Goal: Task Accomplishment & Management: Complete application form

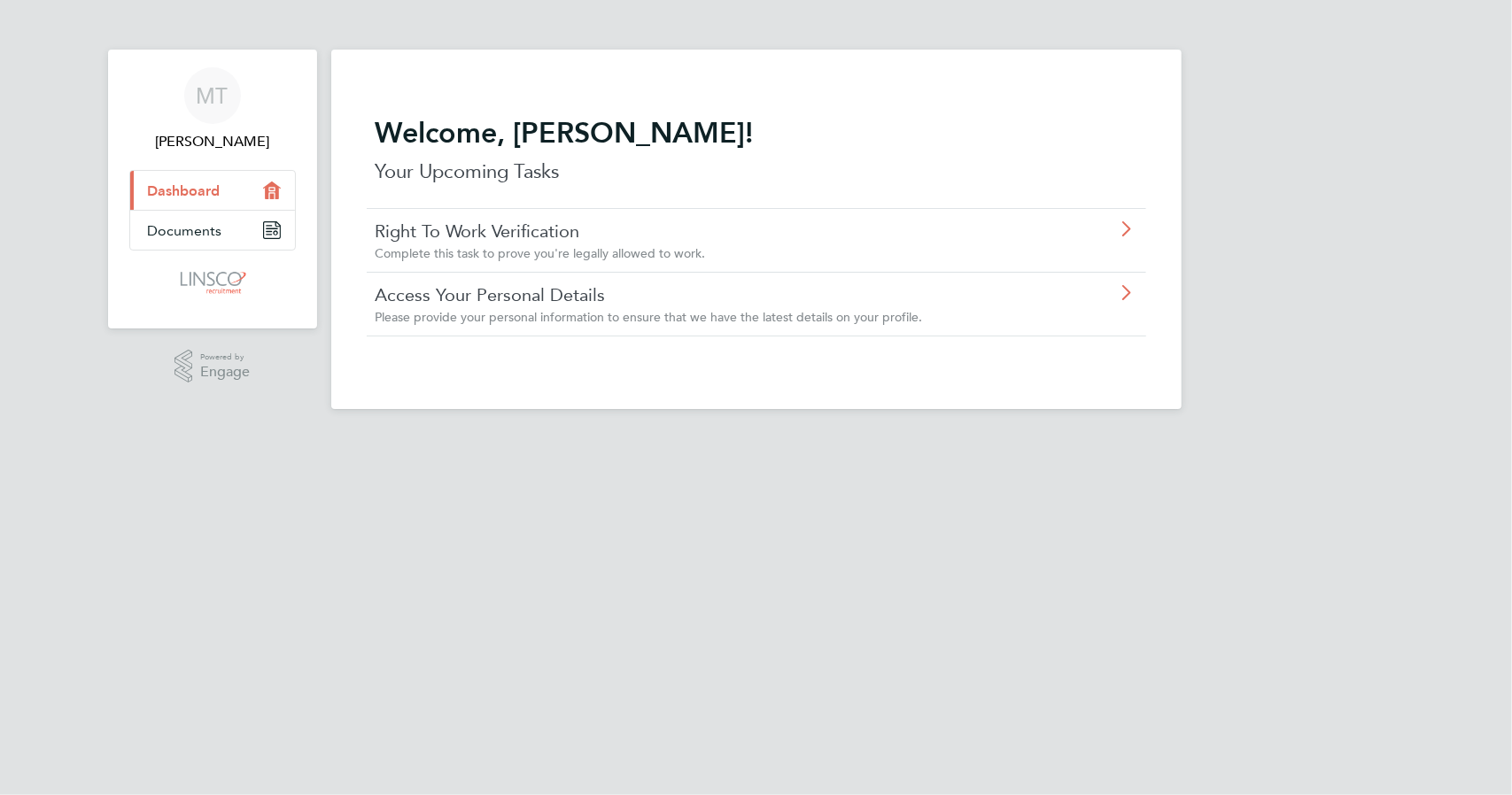
click at [555, 260] on span "Complete this task to prove you're legally allowed to work." at bounding box center [541, 252] width 331 height 16
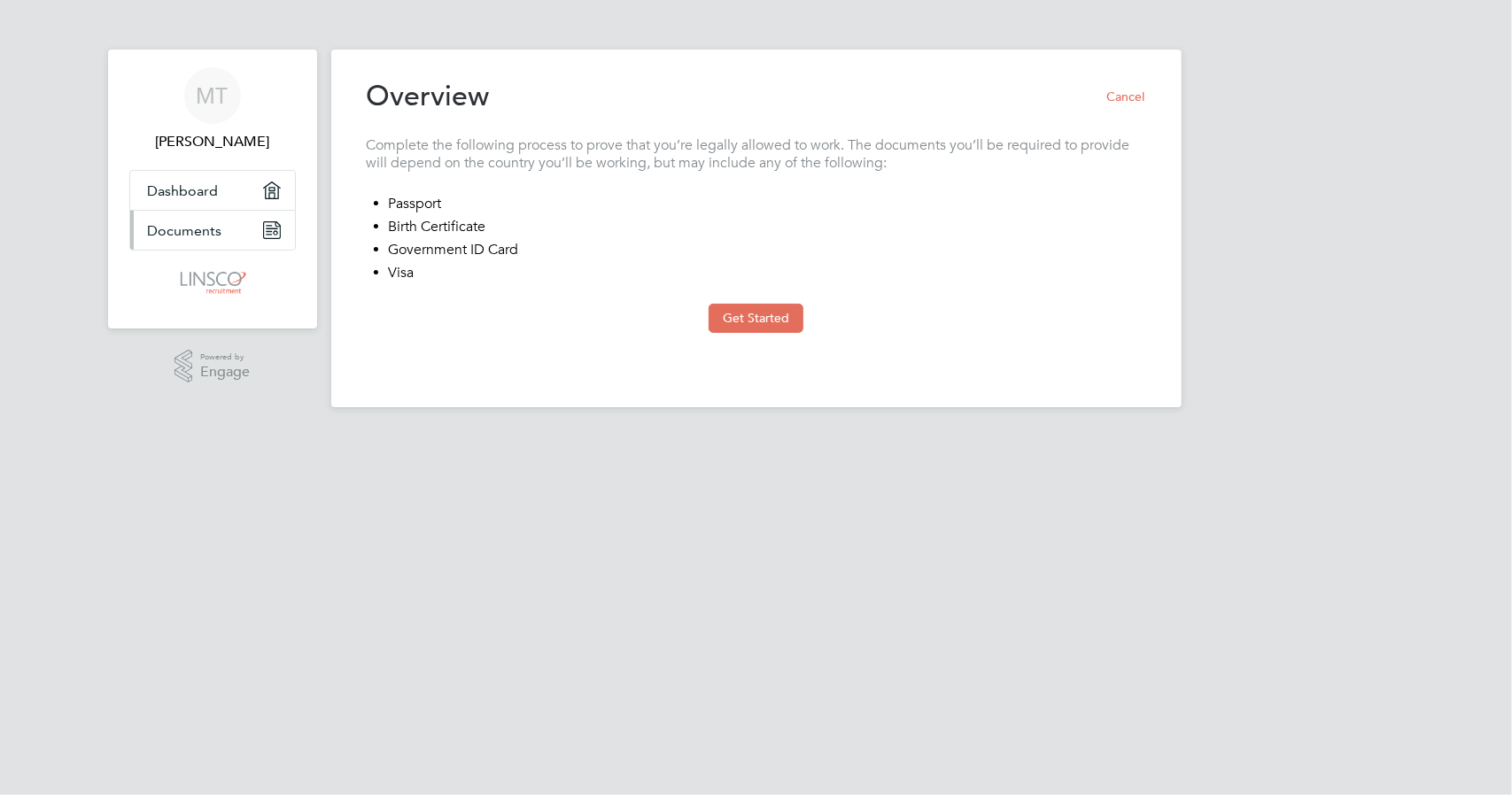
click at [222, 233] on link "Documents" at bounding box center [212, 230] width 164 height 39
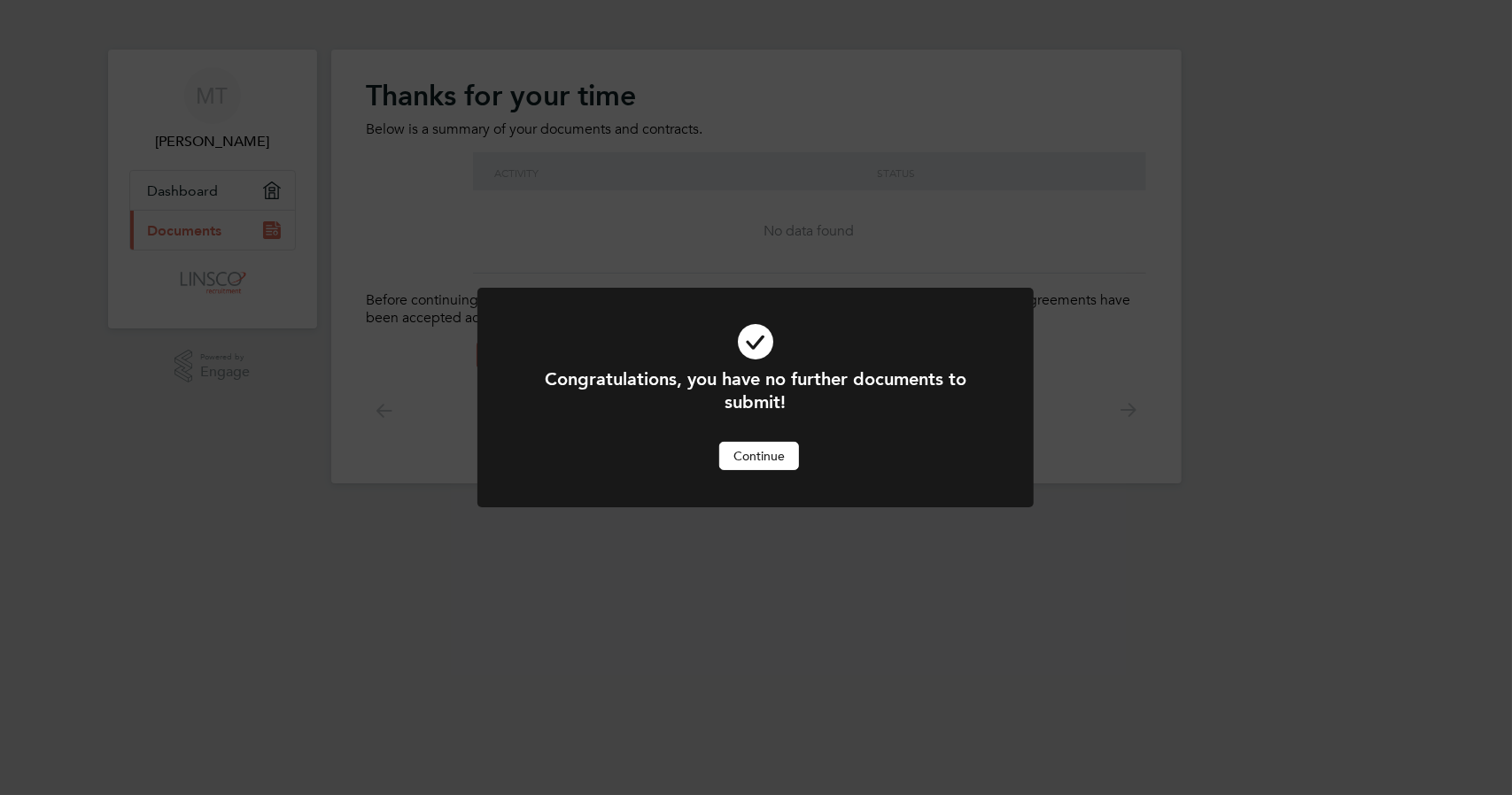
click at [751, 461] on button "Continue" at bounding box center [758, 456] width 79 height 28
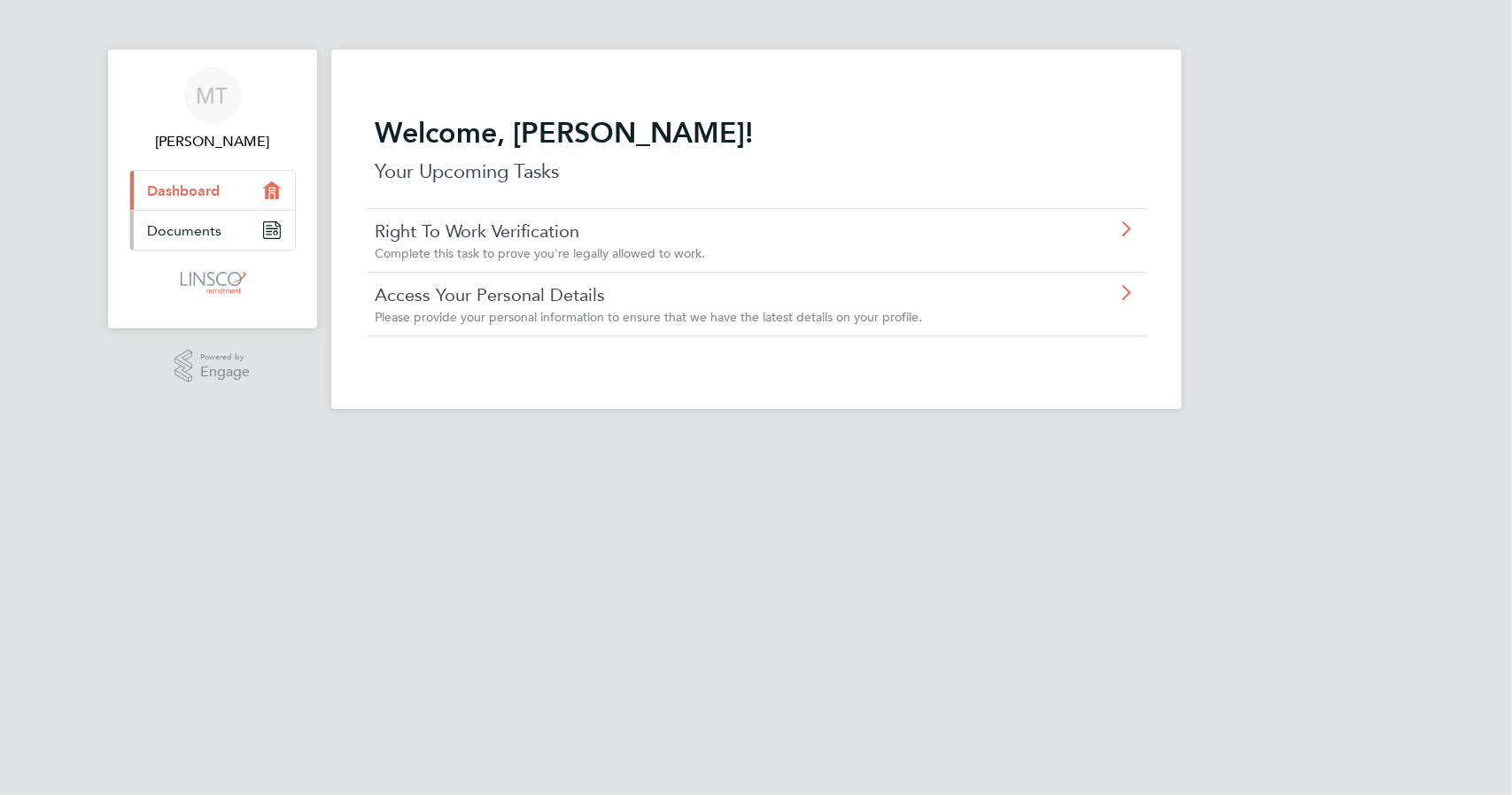
click at [230, 231] on link "Documents" at bounding box center [212, 230] width 164 height 39
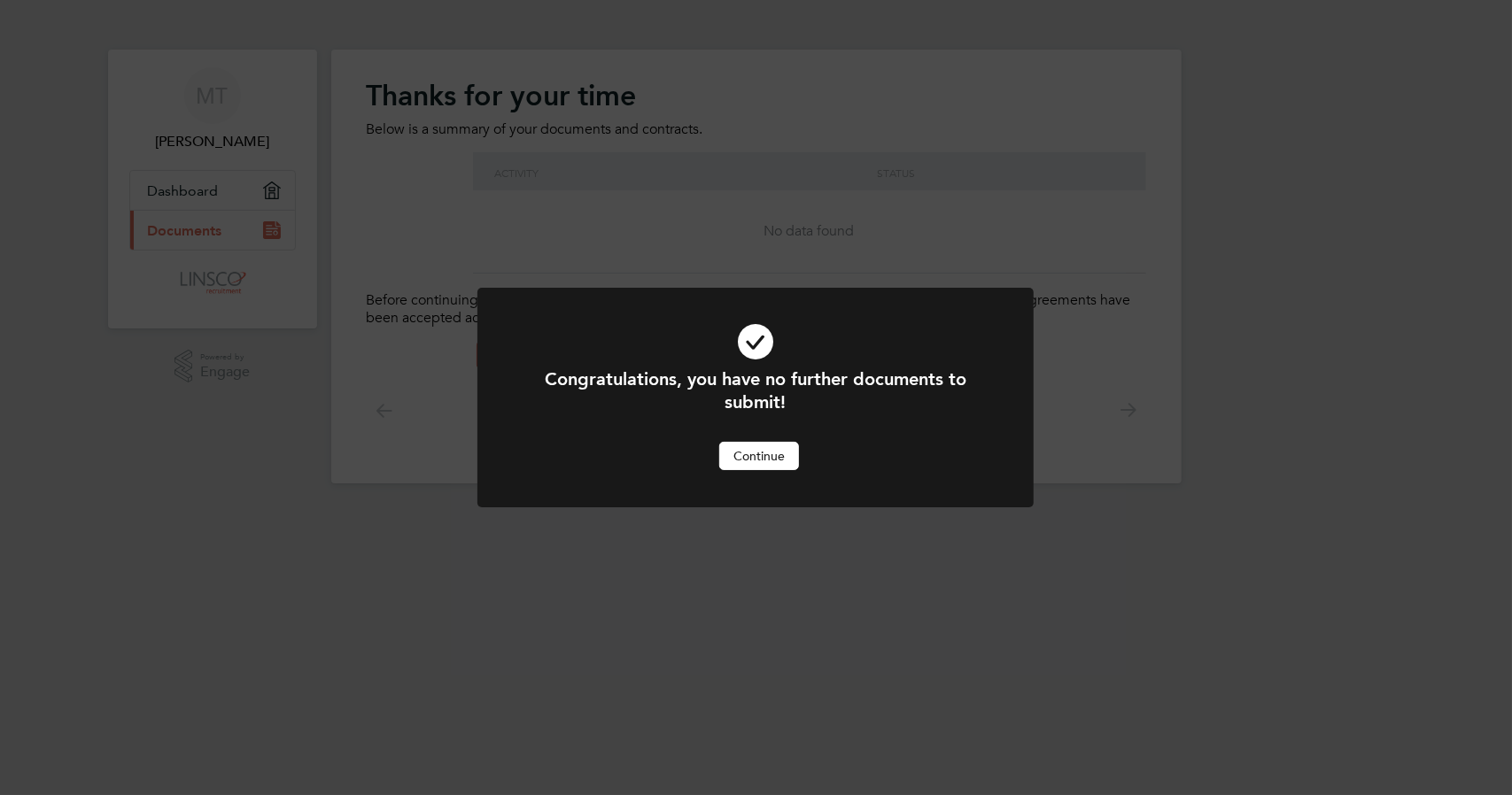
click at [768, 462] on button "Continue" at bounding box center [758, 456] width 79 height 28
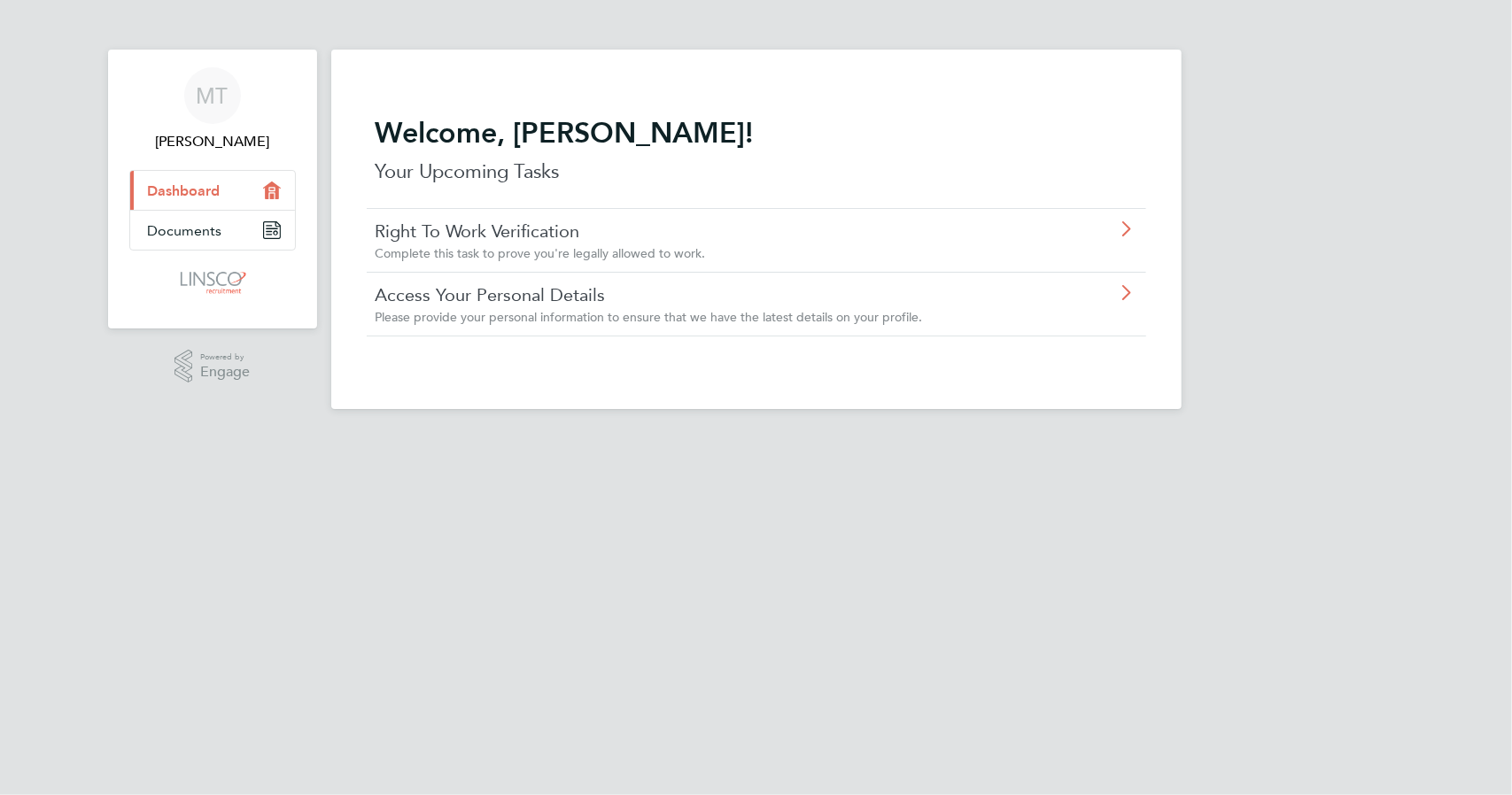
click at [549, 303] on link "Access Your Personal Details" at bounding box center [706, 294] width 661 height 23
click at [1062, 438] on html "MT Marcin Turek Applications: Current page: Dashboard Documents .st0{fill:#C0C1…" at bounding box center [756, 218] width 1512 height 438
